Goal: Check status: Check status

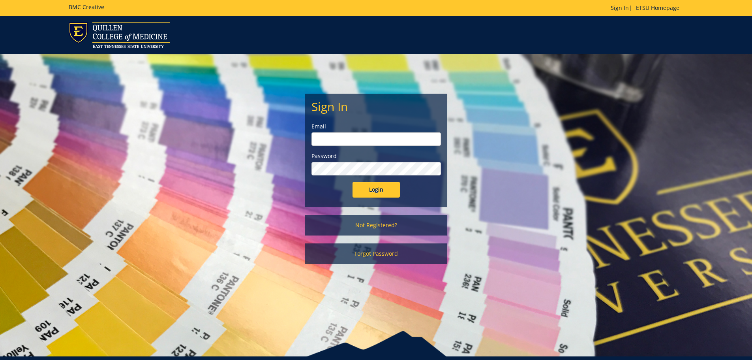
type input "[EMAIL_ADDRESS][DOMAIN_NAME]"
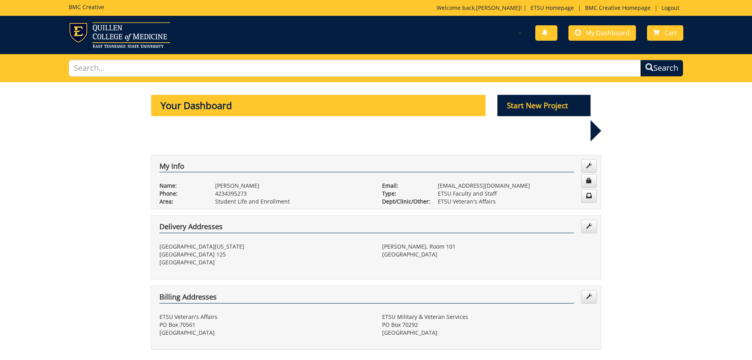
click at [307, 111] on p "Your Dashboard" at bounding box center [318, 105] width 335 height 21
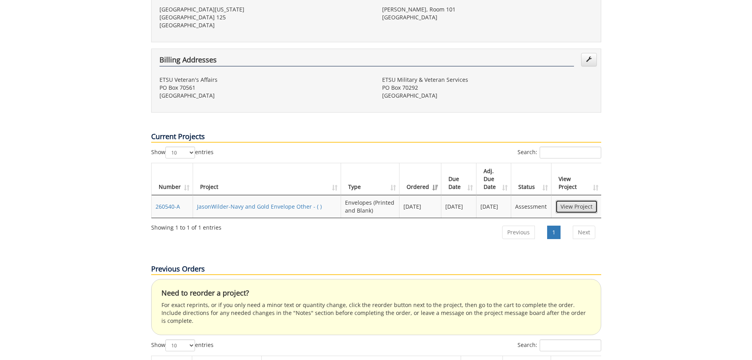
click at [576, 200] on link "View Project" at bounding box center [577, 206] width 42 height 13
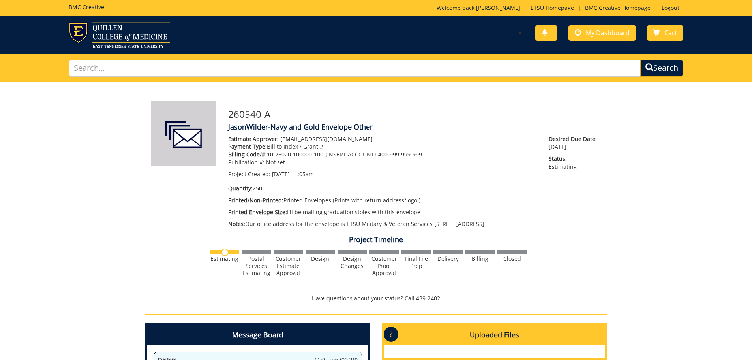
scroll to position [118, 0]
